Goal: Communication & Community: Ask a question

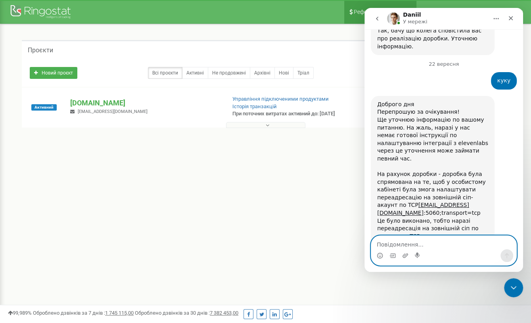
scroll to position [1195, 0]
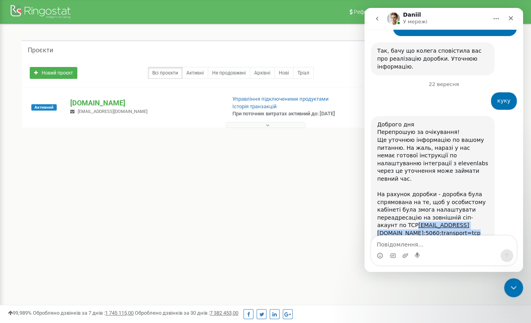
drag, startPoint x: 375, startPoint y: 179, endPoint x: 473, endPoint y: 186, distance: 98.6
click at [473, 186] on div "Доброго дня Перепрошую за очікування! Ще уточнюю інформацію по вашому питанню. …" at bounding box center [433, 191] width 124 height 150
copy div "[EMAIL_ADDRESS][DOMAIN_NAME] :5060;transport=tcp"
drag, startPoint x: 436, startPoint y: 204, endPoint x: 477, endPoint y: 204, distance: 40.9
click at [477, 204] on div "Доброго дня Перепрошую за очікування! Ще уточнюю інформацію по вашому питанню. …" at bounding box center [432, 191] width 111 height 140
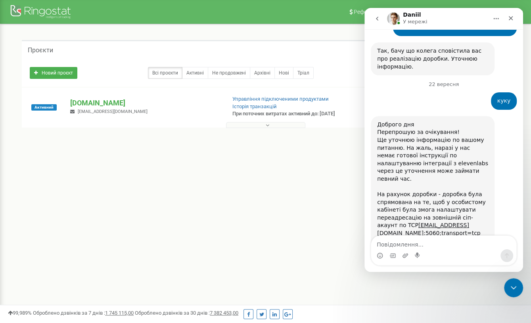
click at [476, 204] on div "Доброго дня Перепрошую за очікування! Ще уточнюю інформацію по вашому питанню. …" at bounding box center [432, 191] width 111 height 140
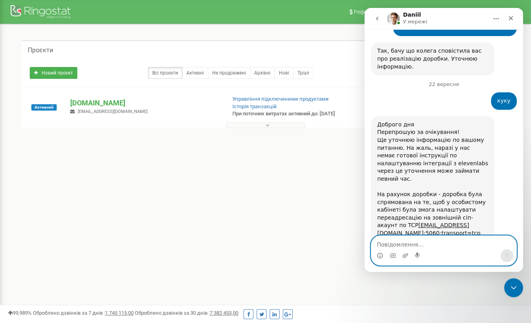
click at [422, 240] on textarea "Повідомлення..." at bounding box center [443, 242] width 145 height 13
type textarea "отримую помилку"
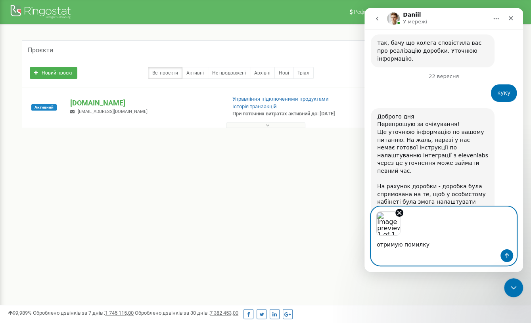
scroll to position [1232, 0]
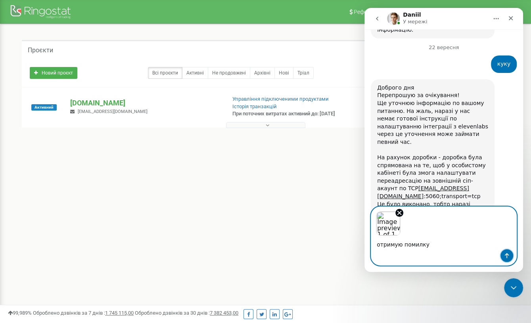
click at [509, 255] on icon "Надіслати повідомлення…" at bounding box center [507, 256] width 6 height 6
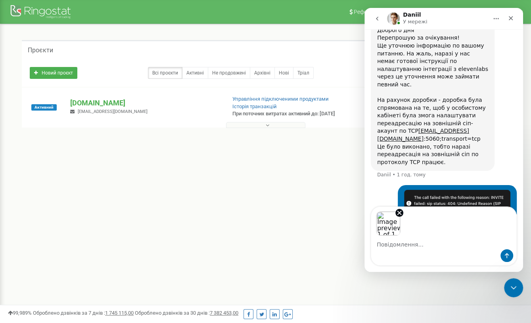
scroll to position [1289, 0]
type textarea "y"
type textarea "налаштування"
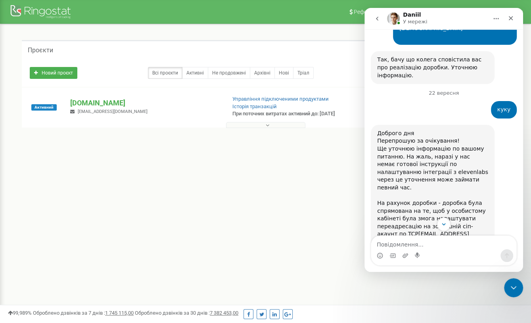
scroll to position [1188, 0]
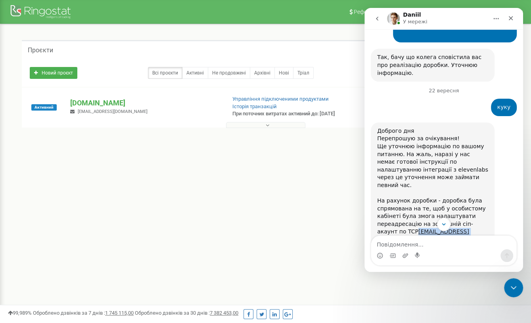
drag, startPoint x: 375, startPoint y: 186, endPoint x: 470, endPoint y: 185, distance: 94.8
click at [470, 185] on div "Доброго дня Перепрошую за очікування! Ще уточнюю інформацію по вашому питанню. …" at bounding box center [433, 198] width 124 height 150
copy div "[EMAIL_ADDRESS][DOMAIN_NAME] :5060"
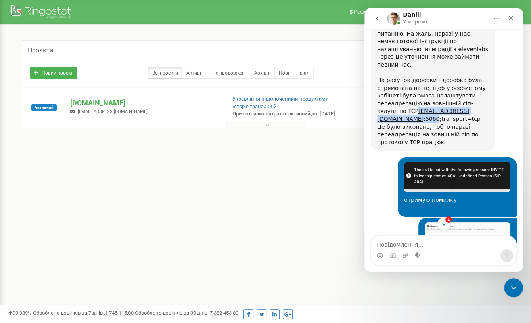
scroll to position [1441, 0]
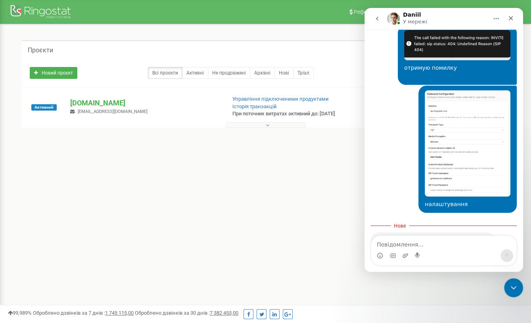
click at [276, 179] on div "Реферальна програма Налаштування профілю Вихід Проєкти Новий проєкт Всі проєкти…" at bounding box center [265, 238] width 531 height 476
drag, startPoint x: 283, startPoint y: 263, endPoint x: 361, endPoint y: 169, distance: 122.0
click at [283, 263] on div "Реферальна програма Налаштування профілю Вихід Проєкти Новий проєкт Всі проєкти…" at bounding box center [265, 238] width 531 height 476
click at [515, 21] on div "Закрити" at bounding box center [511, 18] width 14 height 14
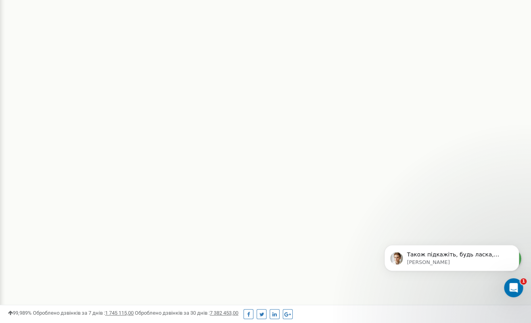
scroll to position [1500, 0]
click at [488, 261] on p "[PERSON_NAME]" at bounding box center [458, 262] width 102 height 7
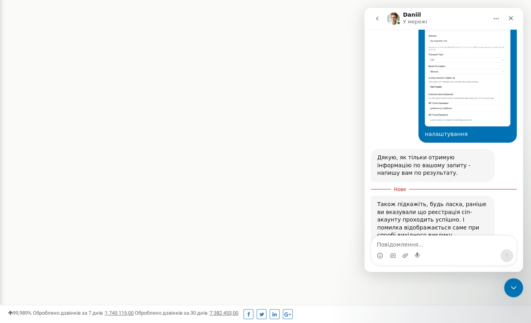
scroll to position [1513, 0]
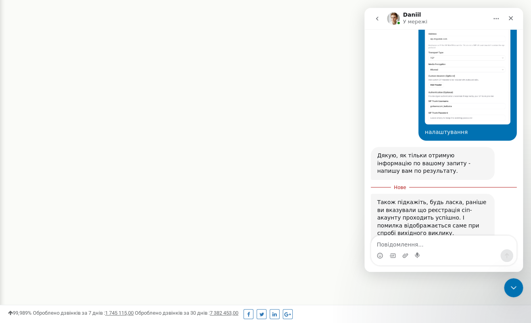
click at [410, 242] on textarea "Повідомлення..." at bounding box center [443, 242] width 145 height 13
type textarea "зараз перевірю в зоціпер"
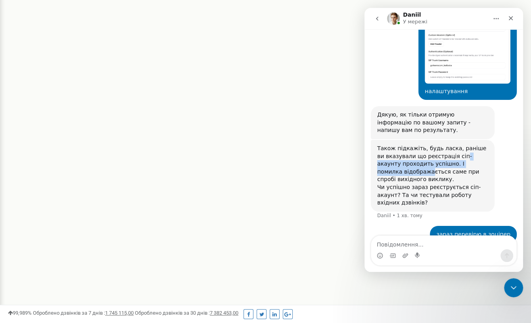
scroll to position [1524, 0]
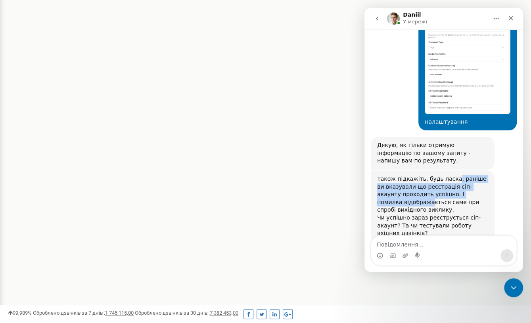
drag, startPoint x: 406, startPoint y: 125, endPoint x: 452, endPoint y: 134, distance: 46.5
click at [452, 175] on div "Також підкажіть, будь ласка, раніше ви вказували що реєстрація сіп-акаунту прох…" at bounding box center [432, 206] width 111 height 62
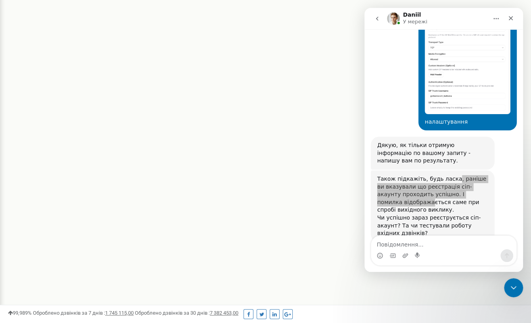
click at [294, 183] on div "Реферальна програма Налаштування профілю Вихід Проєкти Новий проєкт Всі проєкти…" at bounding box center [265, 85] width 531 height 476
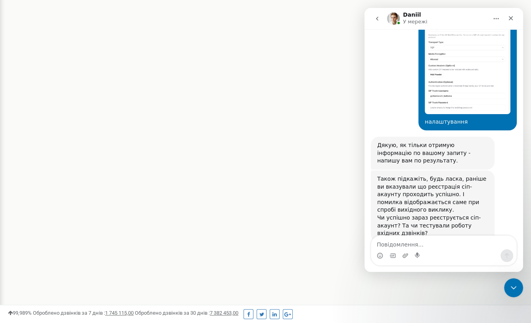
click at [422, 258] on div "Месенджер Intercom" at bounding box center [443, 256] width 145 height 13
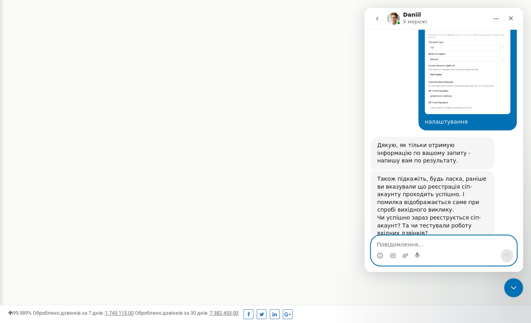
click at [436, 247] on textarea "Повідомлення..." at bounding box center [443, 242] width 145 height 13
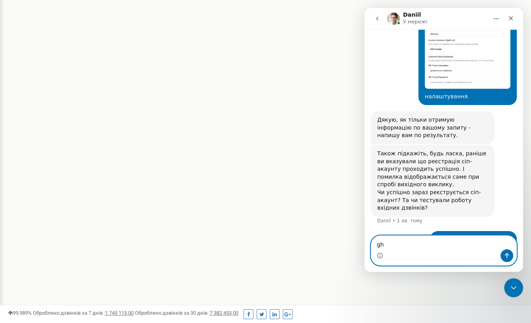
scroll to position [1555, 0]
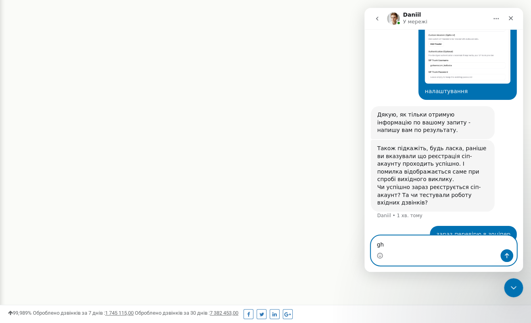
type textarea "g"
type textarea "d"
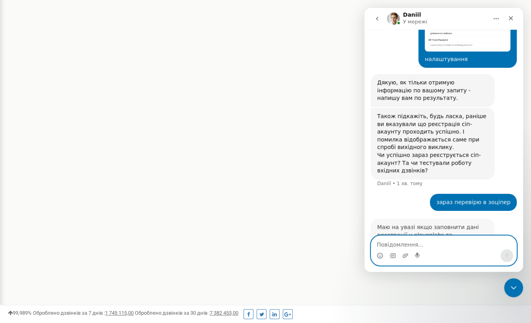
scroll to position [1587, 0]
type textarea "е"
type textarea "не працює, помилка"
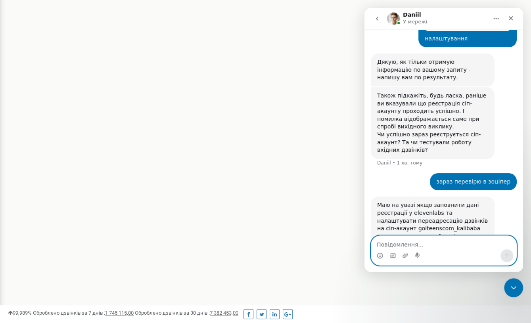
scroll to position [1610, 0]
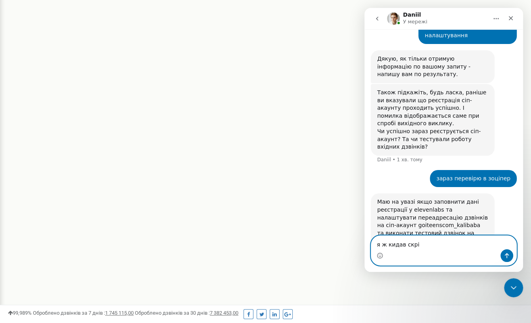
type textarea "я ж кидав скрін"
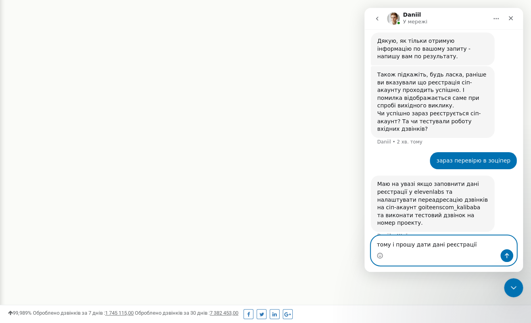
type textarea "тому і прошу дати дані реєстрації"
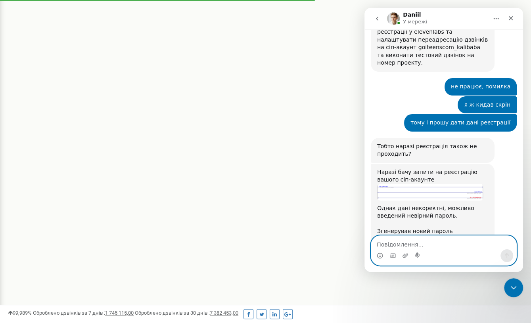
scroll to position [1786, 0]
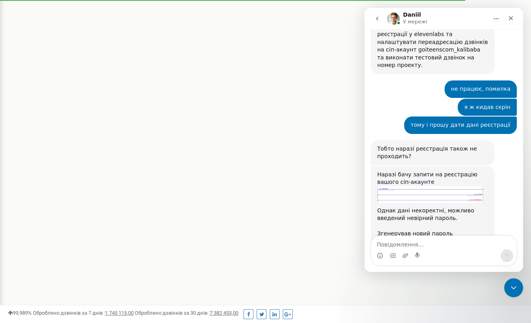
click at [399, 186] on img "Daniil каже…" at bounding box center [430, 194] width 106 height 16
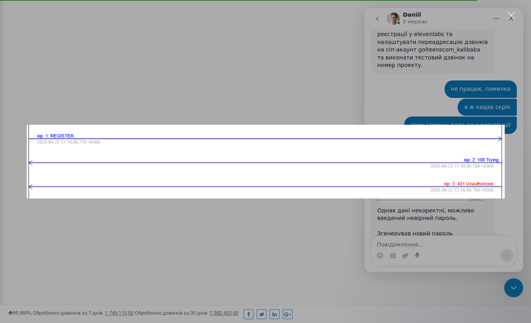
scroll to position [0, 0]
click at [382, 226] on div "Месенджер Intercom" at bounding box center [265, 161] width 531 height 323
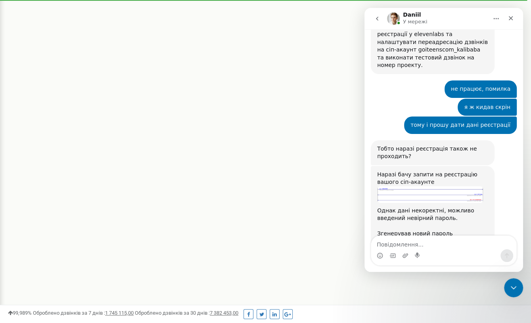
drag, startPoint x: 405, startPoint y: 210, endPoint x: 459, endPoint y: 207, distance: 53.2
click at [459, 261] on div "Password: {9}`VFxC}(E_RwpZ" at bounding box center [432, 265] width 111 height 8
copy div "{9}`VFxC}(E_RwpZ"
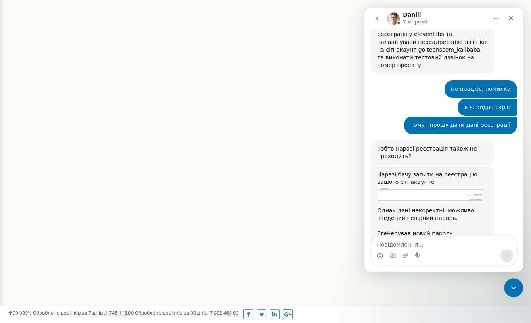
click at [423, 261] on div "Password: {9}`VFxC}(E_RwpZ" at bounding box center [432, 265] width 111 height 8
drag, startPoint x: 455, startPoint y: 206, endPoint x: 416, endPoint y: 210, distance: 38.7
click at [416, 261] on div "Password: {9}`VFxC}(E_RwpZ" at bounding box center [432, 265] width 111 height 8
drag, startPoint x: 405, startPoint y: 210, endPoint x: 490, endPoint y: 206, distance: 85.4
click at [490, 206] on div "Наразі бачу запити на реєстрацію вашого сіп-акаунтe Однак дані некоректні, можл…" at bounding box center [433, 219] width 124 height 107
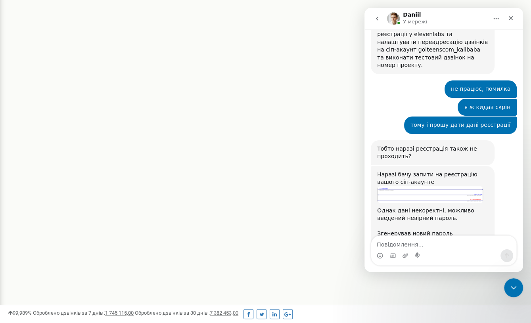
copy div "Password:"
drag, startPoint x: 473, startPoint y: 207, endPoint x: 406, endPoint y: 208, distance: 67.0
click at [406, 261] on div "Password: {9}`VFxC}(E_RwpZ" at bounding box center [432, 265] width 111 height 8
copy div "{9}`VFxC}(E_RwpZ"
click at [321, 269] on div "Реферальна програма Налаштування профілю Вихід Проєкти Новий проєкт Всі проєкти…" at bounding box center [265, 85] width 531 height 476
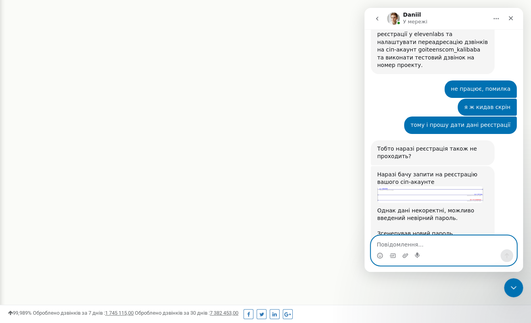
click at [406, 240] on textarea "Повідомлення..." at bounding box center [443, 242] width 145 height 13
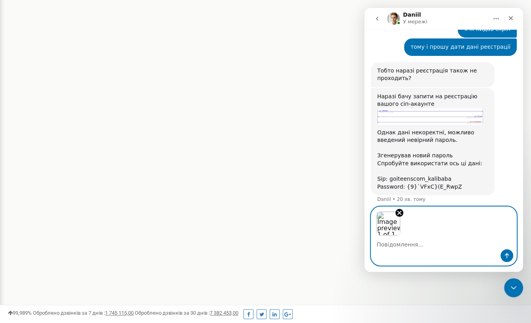
scroll to position [1893, 0]
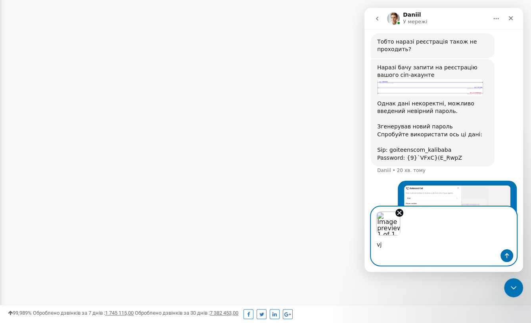
type textarea "v"
type textarea "можливо тут щось не так"
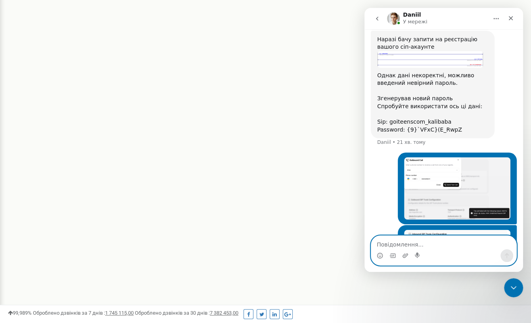
scroll to position [1799, 0]
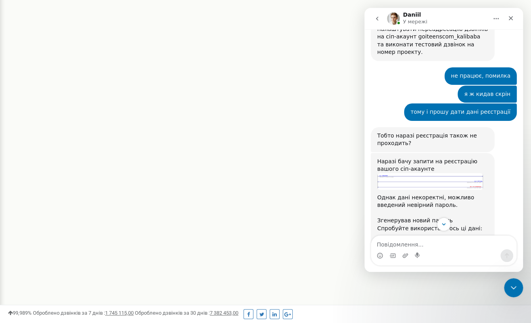
drag, startPoint x: 405, startPoint y: 198, endPoint x: 477, endPoint y: 197, distance: 71.4
click at [477, 248] on div "Password: {9}`VFxC}(E_RwpZ" at bounding box center [432, 252] width 111 height 8
copy div "{9}`VFxC}(E_RwpZ"
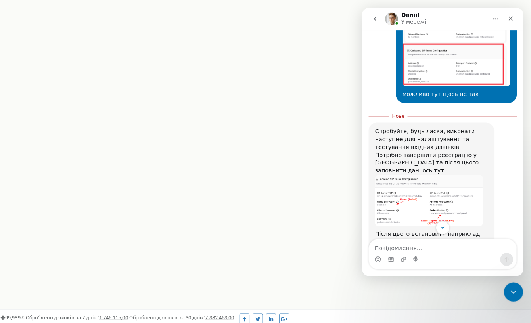
scroll to position [147, 0]
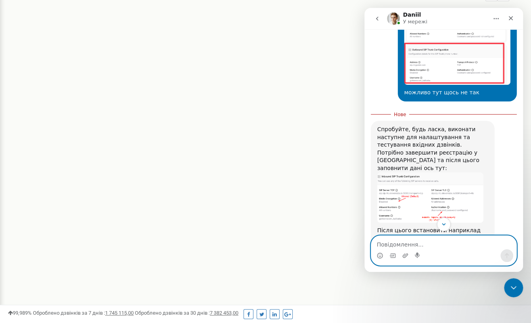
click at [400, 248] on textarea "Повідомлення..." at bounding box center [443, 242] width 145 height 13
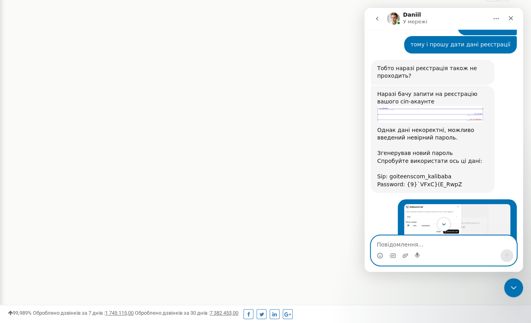
scroll to position [1835, 0]
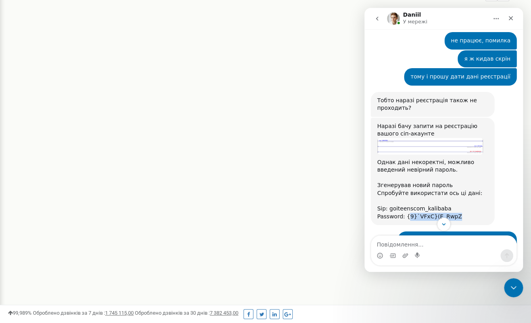
drag, startPoint x: 407, startPoint y: 163, endPoint x: 484, endPoint y: 162, distance: 77.8
click at [485, 213] on div "Password: {9}`VFxC}(E_RwpZ" at bounding box center [432, 217] width 111 height 8
copy div "9}`VFxC}(E_RwpZ"
click at [458, 213] on div "Password: {9}`VFxC}(E_RwpZ" at bounding box center [432, 217] width 111 height 8
drag, startPoint x: 458, startPoint y: 161, endPoint x: 406, endPoint y: 165, distance: 52.5
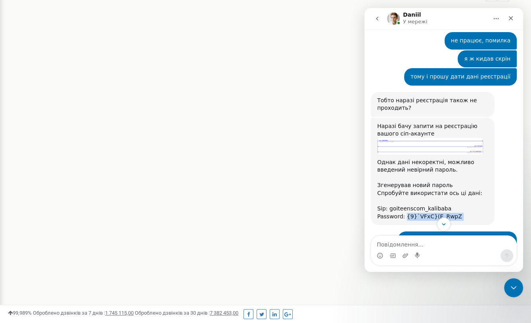
click at [406, 213] on div "Password: {9}`VFxC}(E_RwpZ" at bounding box center [432, 217] width 111 height 8
copy div "{9}`VFxC}(E_RwpZ"
click at [411, 244] on img "Volodymyr каже…" at bounding box center [457, 275] width 106 height 62
click at [400, 244] on img "Закрити" at bounding box center [266, 169] width 478 height 280
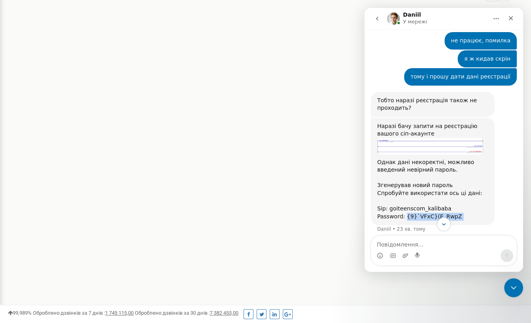
scroll to position [1843, 0]
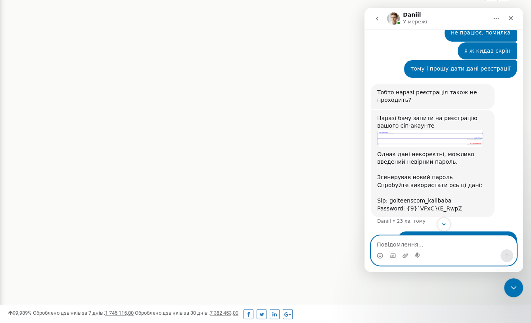
click at [415, 244] on textarea "Повідомлення..." at bounding box center [443, 242] width 145 height 13
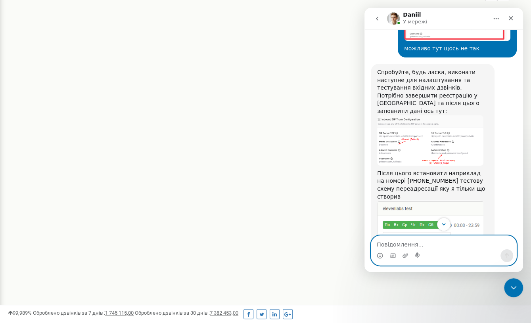
scroll to position [2192, 0]
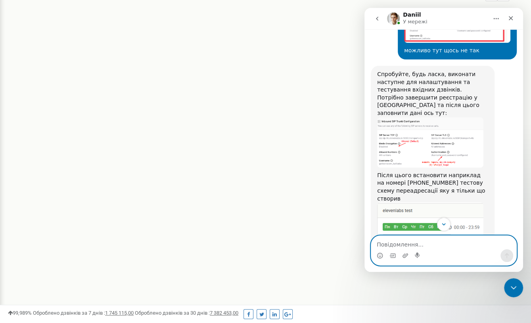
click at [442, 117] on img "Daniil каже…" at bounding box center [430, 142] width 106 height 50
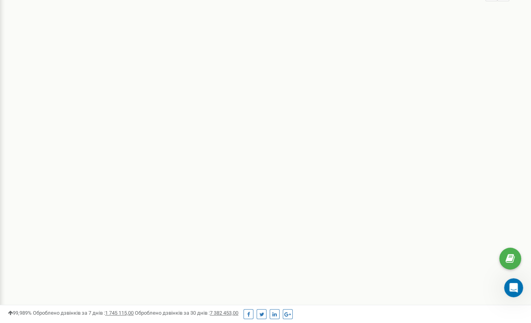
scroll to position [0, 0]
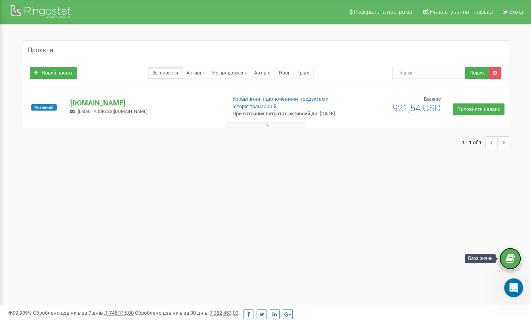
click at [501, 253] on link at bounding box center [510, 259] width 22 height 22
click at [516, 283] on icon "Відкрити програму для спілкування Intercom" at bounding box center [512, 286] width 13 height 13
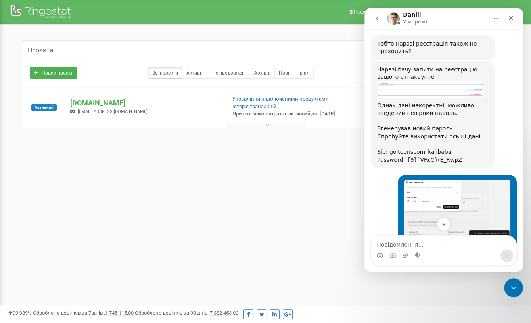
scroll to position [1879, 0]
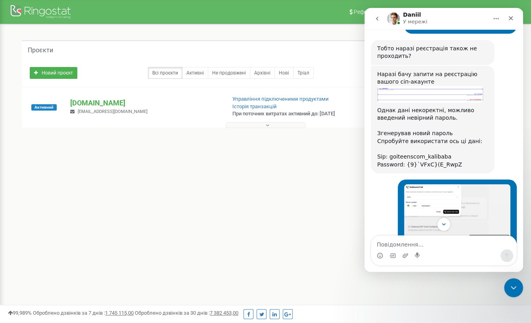
drag, startPoint x: 406, startPoint y: 110, endPoint x: 454, endPoint y: 110, distance: 48.4
click at [454, 161] on div "Password: {9}`VFxC}(E_RwpZ" at bounding box center [432, 165] width 111 height 8
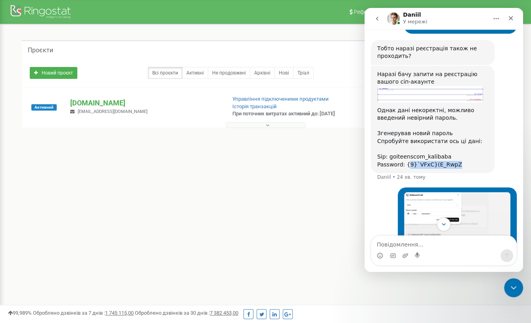
drag, startPoint x: 453, startPoint y: 110, endPoint x: 406, endPoint y: 110, distance: 46.8
click at [406, 161] on div "Password: {9}`VFxC}(E_RwpZ" at bounding box center [432, 165] width 111 height 8
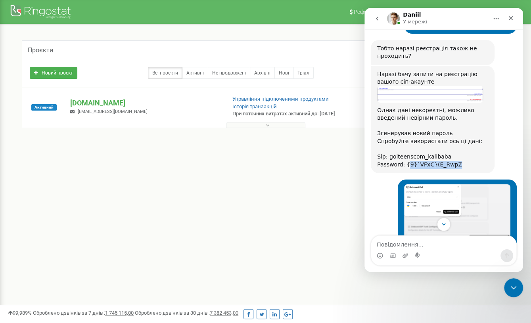
copy div "9}`VFxC}(E_RwpZ"
click at [413, 161] on div "Password: {9}`VFxC}(E_RwpZ" at bounding box center [432, 165] width 111 height 8
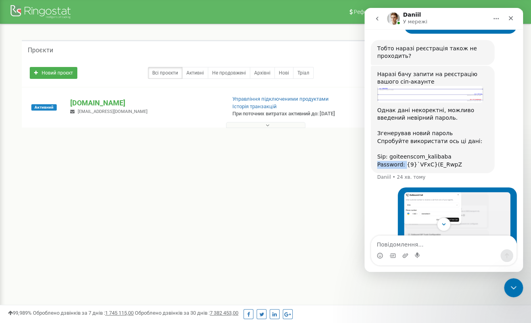
drag, startPoint x: 405, startPoint y: 110, endPoint x: 471, endPoint y: 105, distance: 66.0
click at [471, 105] on div "Наразі бачу запити на реєстрацію вашого сіп-акаунтe Однак дані некоректні, можл…" at bounding box center [432, 120] width 111 height 98
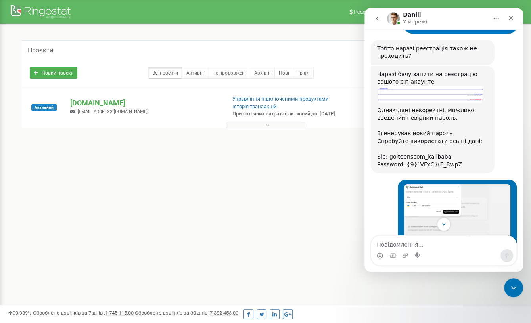
click at [451, 161] on div "Password: {9}`VFxC}(E_RwpZ" at bounding box center [432, 165] width 111 height 8
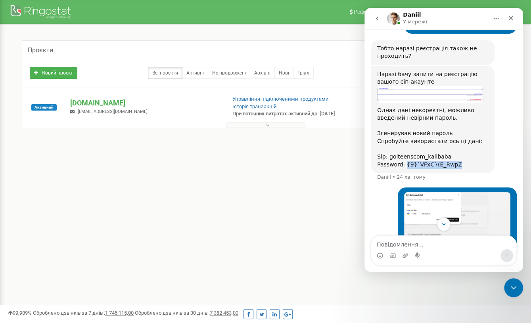
drag, startPoint x: 457, startPoint y: 111, endPoint x: 405, endPoint y: 113, distance: 52.0
click at [405, 161] on div "Password: {9}`VFxC}(E_RwpZ" at bounding box center [432, 165] width 111 height 8
copy div "{9}`VFxC}(E_RwpZ"
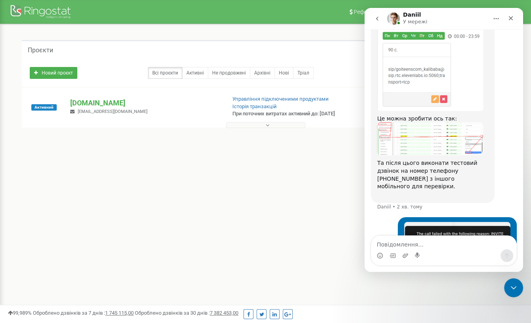
scroll to position [2366, 0]
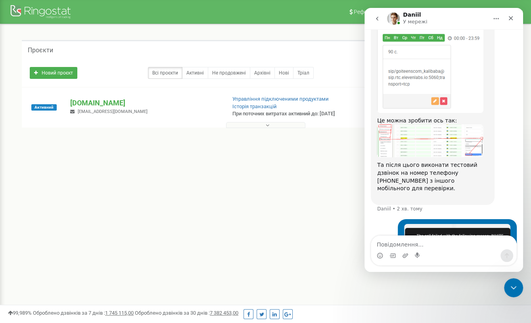
click at [447, 125] on img "Daniil каже…" at bounding box center [430, 141] width 106 height 33
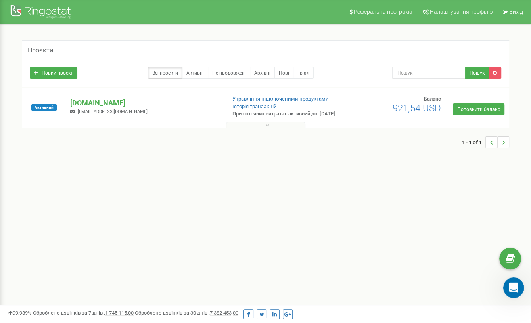
click at [506, 289] on div "Відкрити програму для спілкування Intercom" at bounding box center [512, 287] width 26 height 26
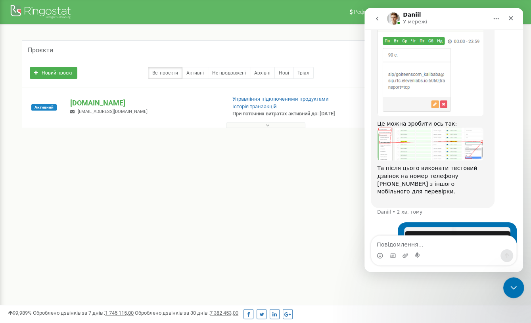
scroll to position [2368, 0]
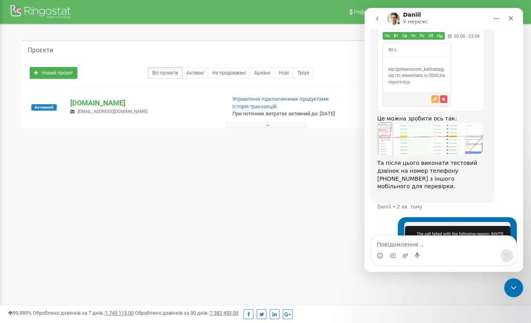
click at [395, 238] on textarea "Повідомлення..." at bounding box center [443, 242] width 145 height 13
type textarea "w"
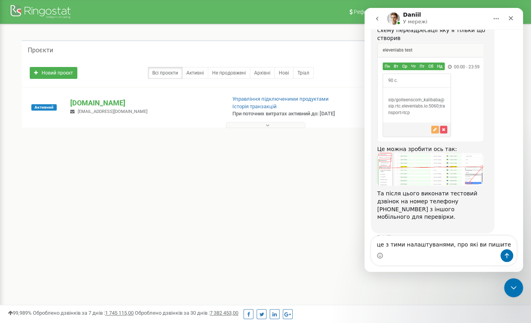
type textarea "це з тими налаштуванями, про які ви пишите"
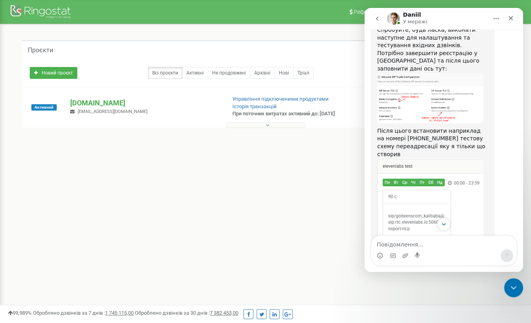
scroll to position [2277, 0]
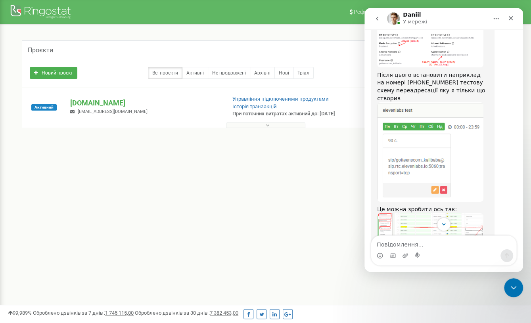
click at [401, 213] on img "Daniil каже…" at bounding box center [430, 229] width 106 height 33
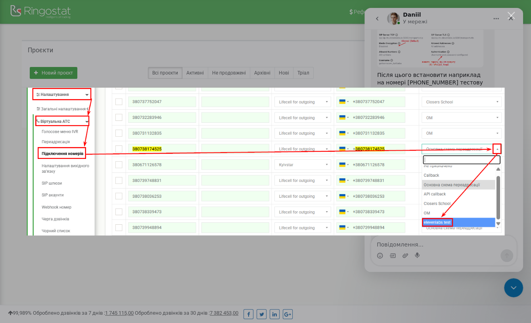
click at [461, 159] on img "Закрити" at bounding box center [266, 162] width 478 height 148
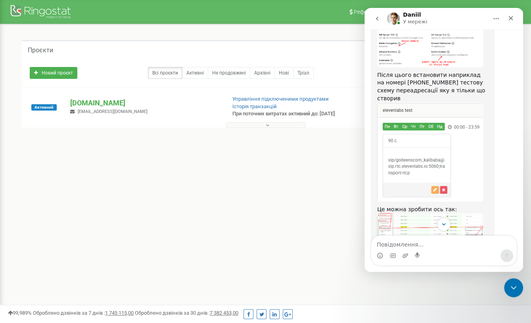
click at [440, 213] on img "Daniil каже…" at bounding box center [430, 229] width 106 height 33
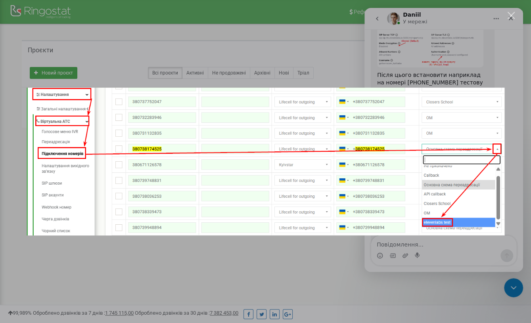
click at [440, 169] on img "Закрити" at bounding box center [266, 162] width 478 height 148
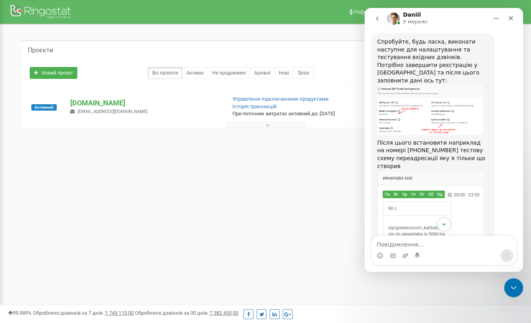
scroll to position [2286, 0]
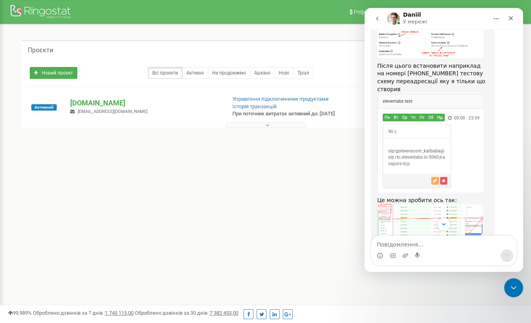
click at [414, 204] on img "Daniil каже…" at bounding box center [430, 220] width 106 height 33
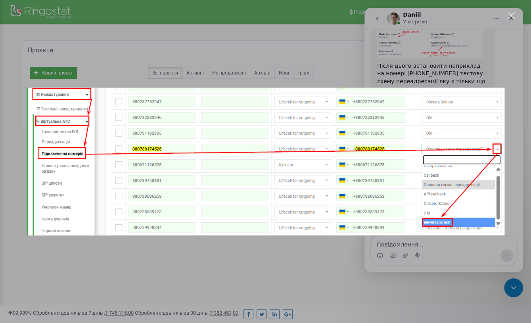
click at [304, 175] on img "Закрити" at bounding box center [266, 162] width 478 height 148
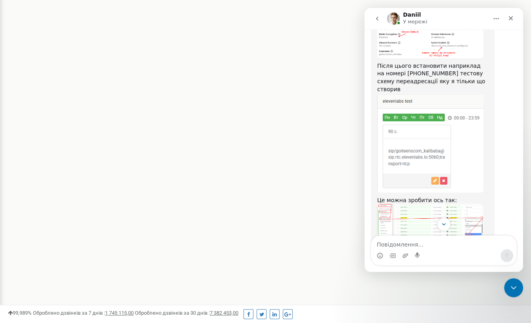
scroll to position [2394, 0]
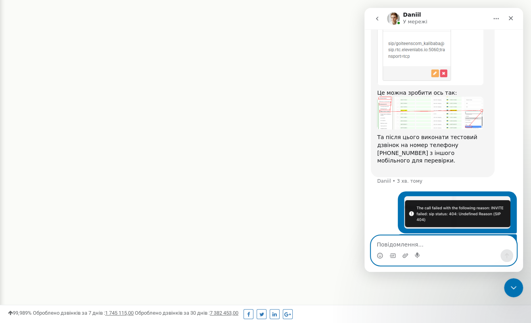
click at [402, 238] on textarea "Повідомлення..." at bounding box center [443, 242] width 145 height 13
type textarea "мене цікавлять вихідні дзвінкі"
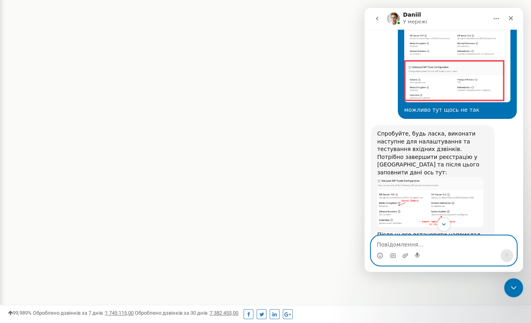
scroll to position [2286, 0]
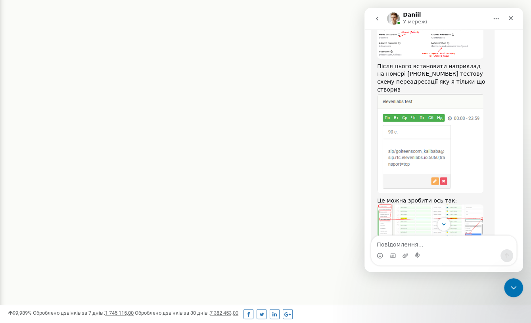
click at [437, 205] on img "Daniil каже…" at bounding box center [430, 221] width 106 height 33
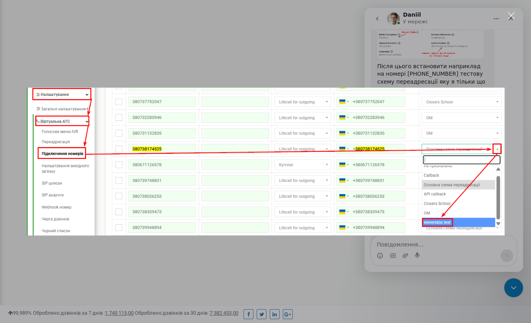
click at [412, 84] on div "Месенджер Intercom" at bounding box center [265, 161] width 531 height 323
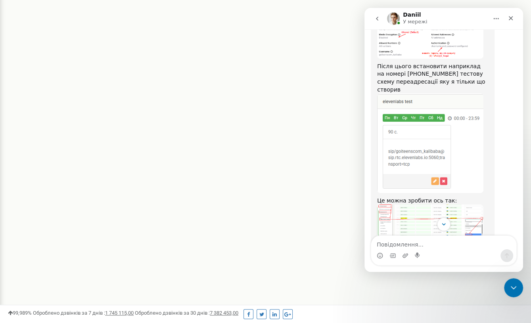
scroll to position [2412, 0]
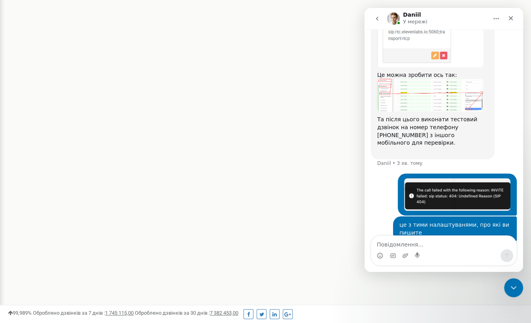
click at [401, 253] on div "Месенджер Intercom" at bounding box center [443, 256] width 145 height 13
click at [401, 246] on textarea "Повідомлення..." at bounding box center [443, 242] width 145 height 13
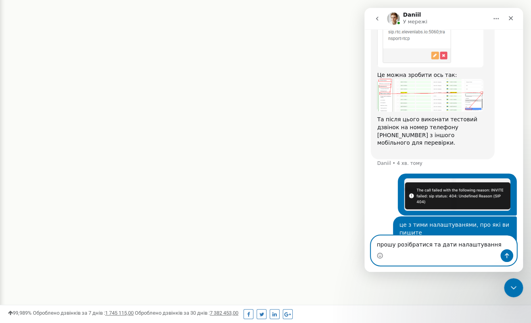
type textarea "прошу розібратися та дати налаштування"
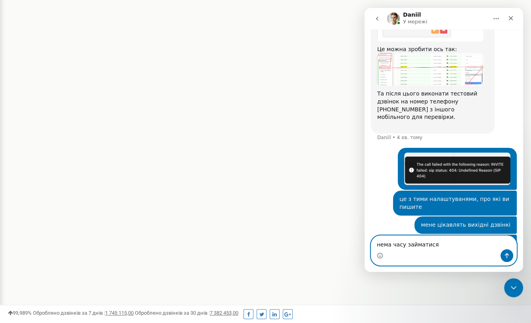
type textarea "нема часу займатися"
click at [508, 26] on nav "[PERSON_NAME] У мережі" at bounding box center [444, 18] width 159 height 21
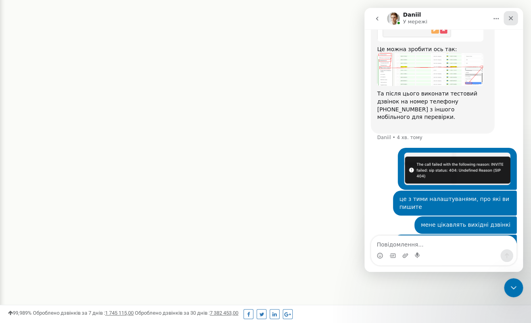
click at [508, 19] on icon "Закрити" at bounding box center [511, 18] width 6 height 6
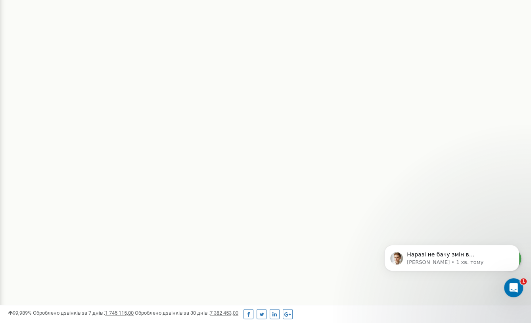
scroll to position [2485, 0]
click at [446, 259] on p "[PERSON_NAME] • 1 хв. тому" at bounding box center [458, 262] width 102 height 7
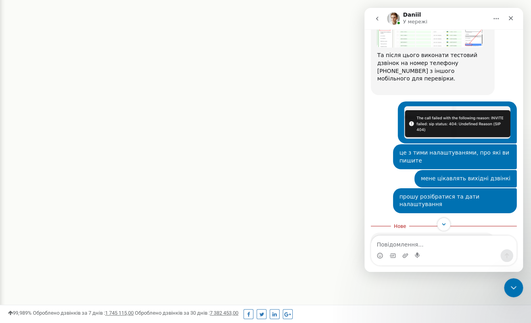
scroll to position [2498, 0]
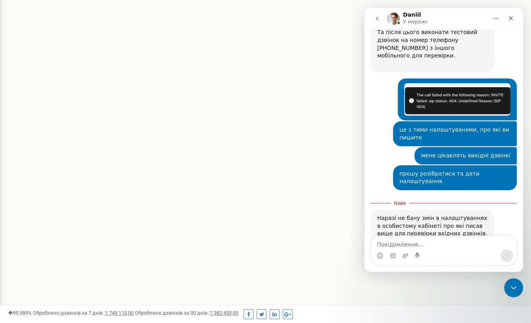
click at [418, 250] on div "Месенджер Intercom" at bounding box center [418, 256] width 6 height 13
click at [422, 245] on textarea "Повідомлення..." at bounding box center [443, 242] width 145 height 13
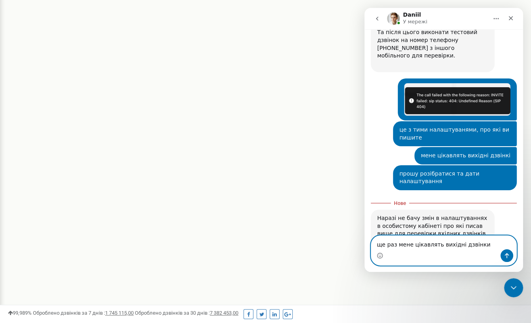
click at [437, 244] on textarea "ще раз мене цікавлять вихідні дзвінки" at bounding box center [443, 242] width 145 height 13
type textarea "ще раз мене цікавлять - вихідні дзвінки"
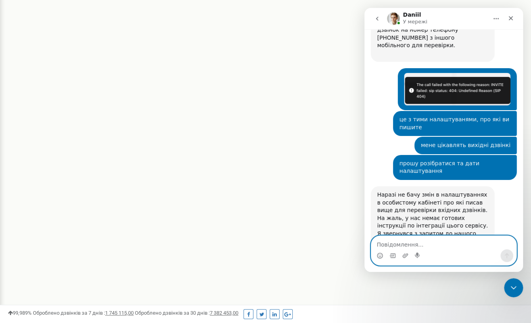
scroll to position [2509, 0]
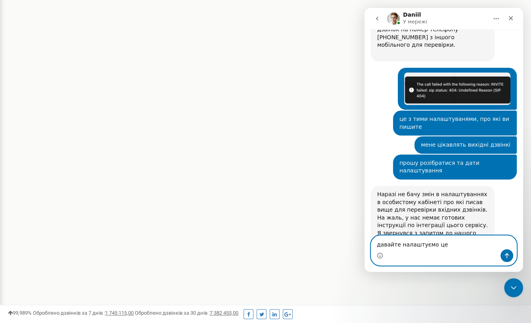
type textarea "давайте налаштуємо це"
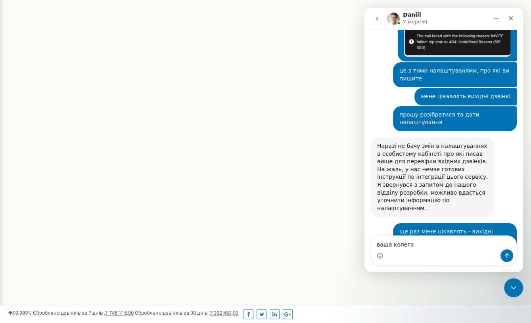
scroll to position [2566, 0]
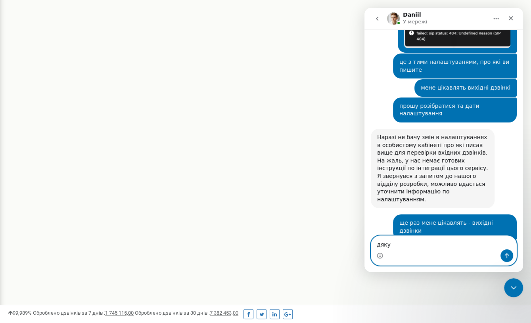
type textarea "дякую"
